Goal: Task Accomplishment & Management: Manage account settings

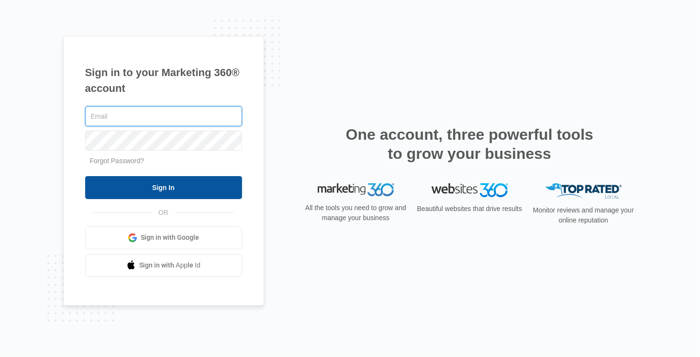
type input "[EMAIL_ADDRESS][DOMAIN_NAME]"
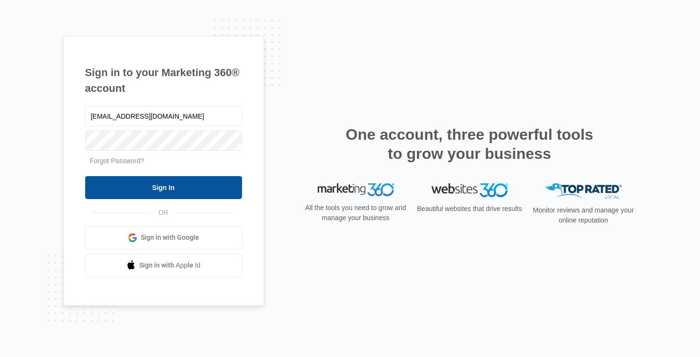
click at [177, 187] on input "Sign In" at bounding box center [163, 187] width 157 height 23
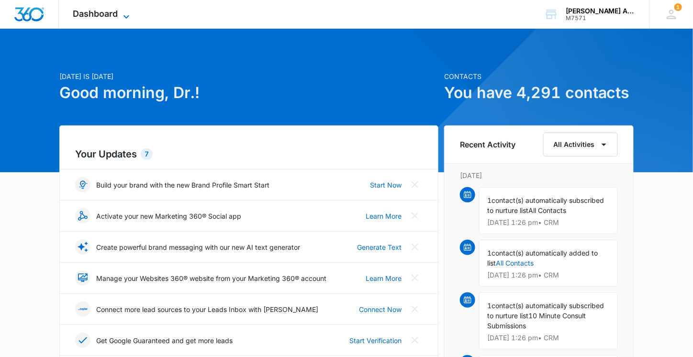
click at [96, 13] on span "Dashboard" at bounding box center [95, 14] width 45 height 10
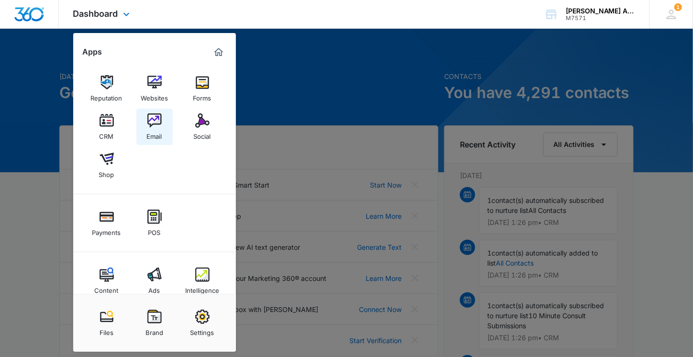
click at [152, 129] on div "Email" at bounding box center [154, 134] width 15 height 12
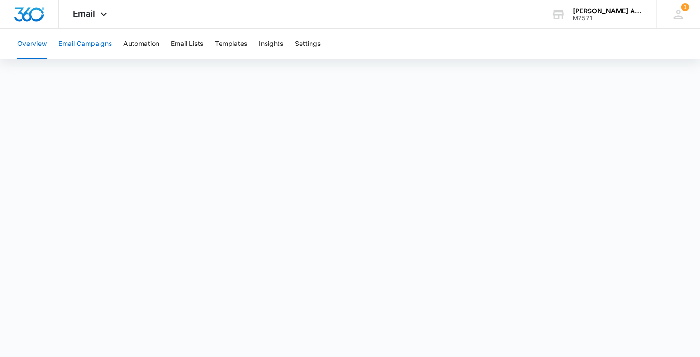
click at [79, 43] on button "Email Campaigns" at bounding box center [85, 44] width 54 height 31
click at [83, 41] on button "Email Campaigns" at bounding box center [85, 44] width 54 height 31
click at [94, 15] on span "Email" at bounding box center [84, 14] width 22 height 10
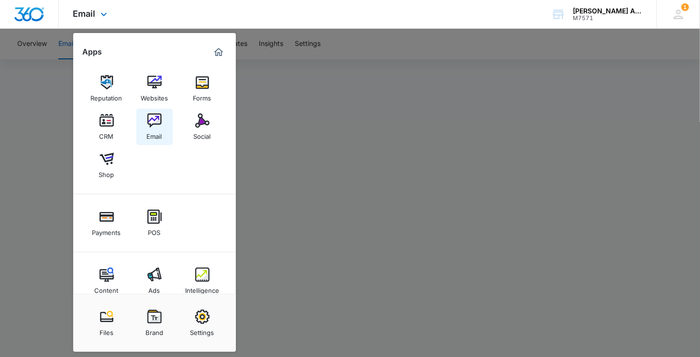
click at [152, 132] on div "Email" at bounding box center [154, 134] width 15 height 12
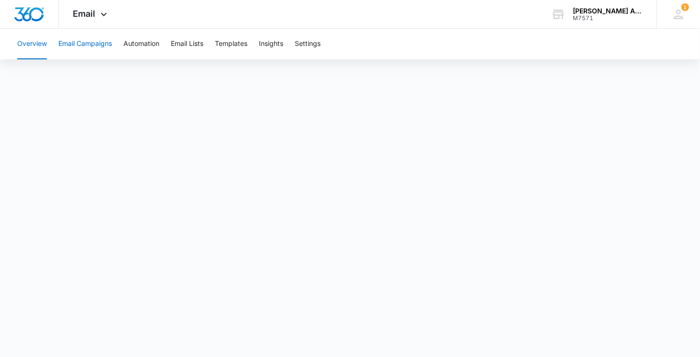
click at [103, 46] on button "Email Campaigns" at bounding box center [85, 44] width 54 height 31
click at [83, 40] on button "Email Campaigns" at bounding box center [85, 44] width 54 height 31
click at [94, 43] on button "Email Campaigns" at bounding box center [85, 44] width 54 height 31
click at [95, 46] on button "Email Campaigns" at bounding box center [85, 44] width 54 height 31
